Goal: Task Accomplishment & Management: Use online tool/utility

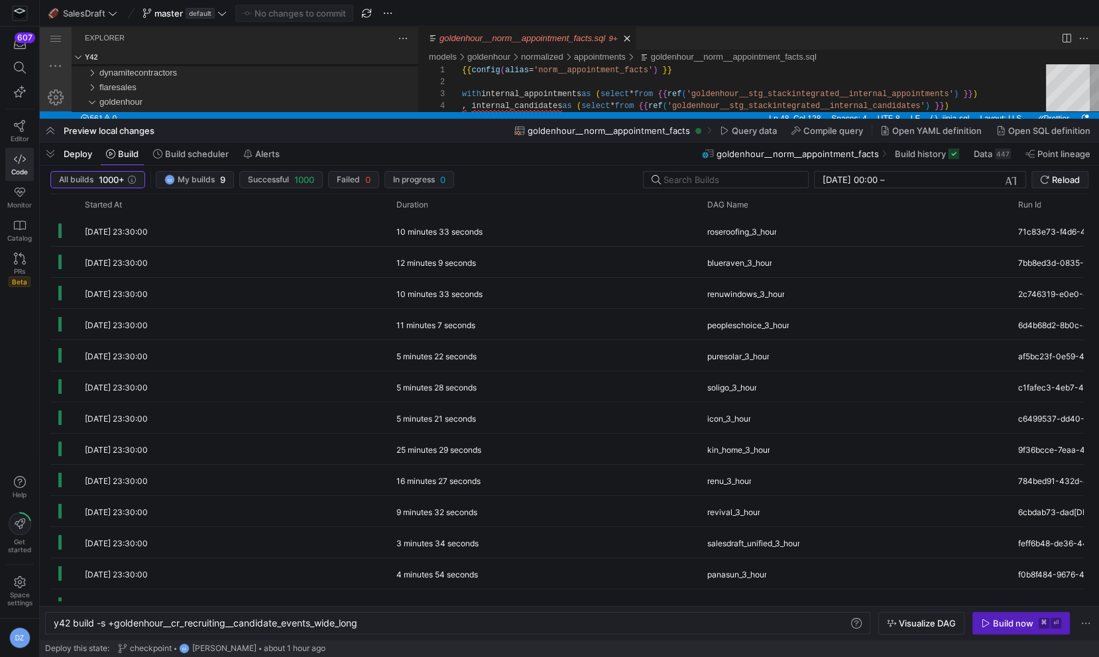
scroll to position [71, 608]
